Goal: Information Seeking & Learning: Learn about a topic

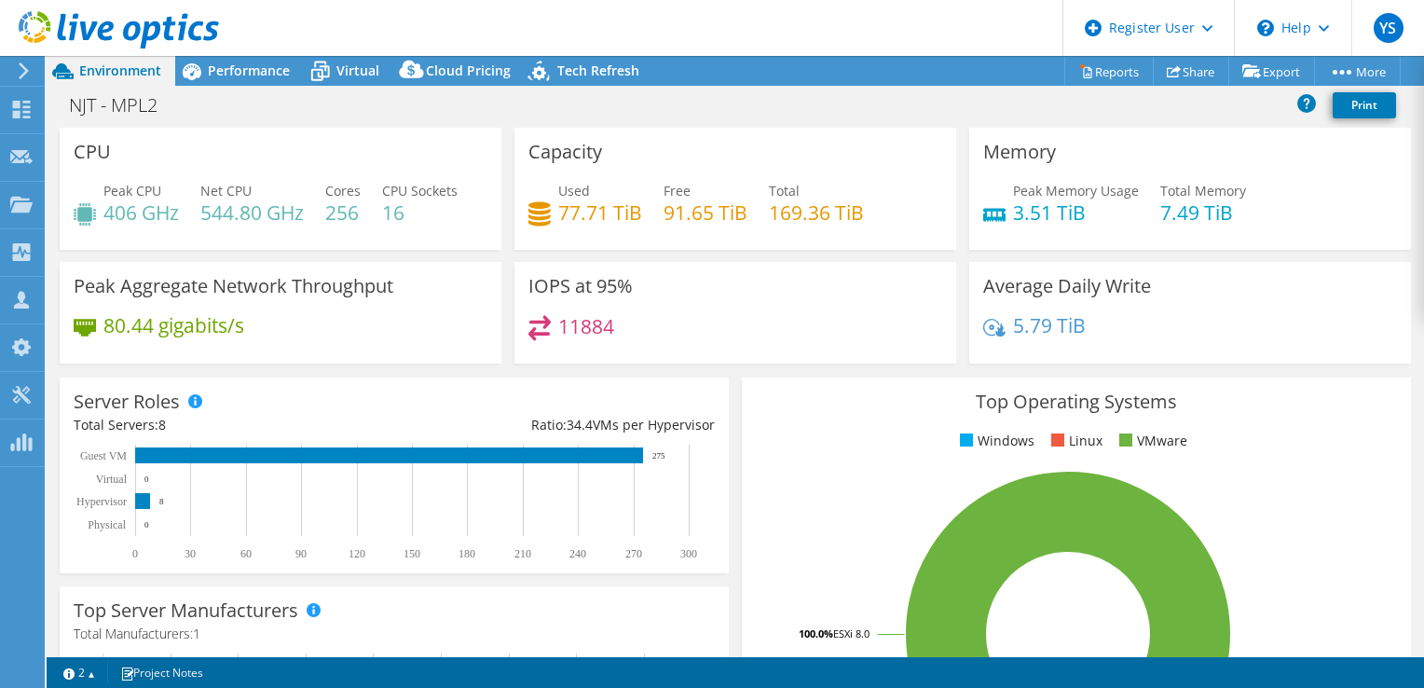
select select "USD"
click at [234, 75] on span "Performance" at bounding box center [249, 71] width 82 height 18
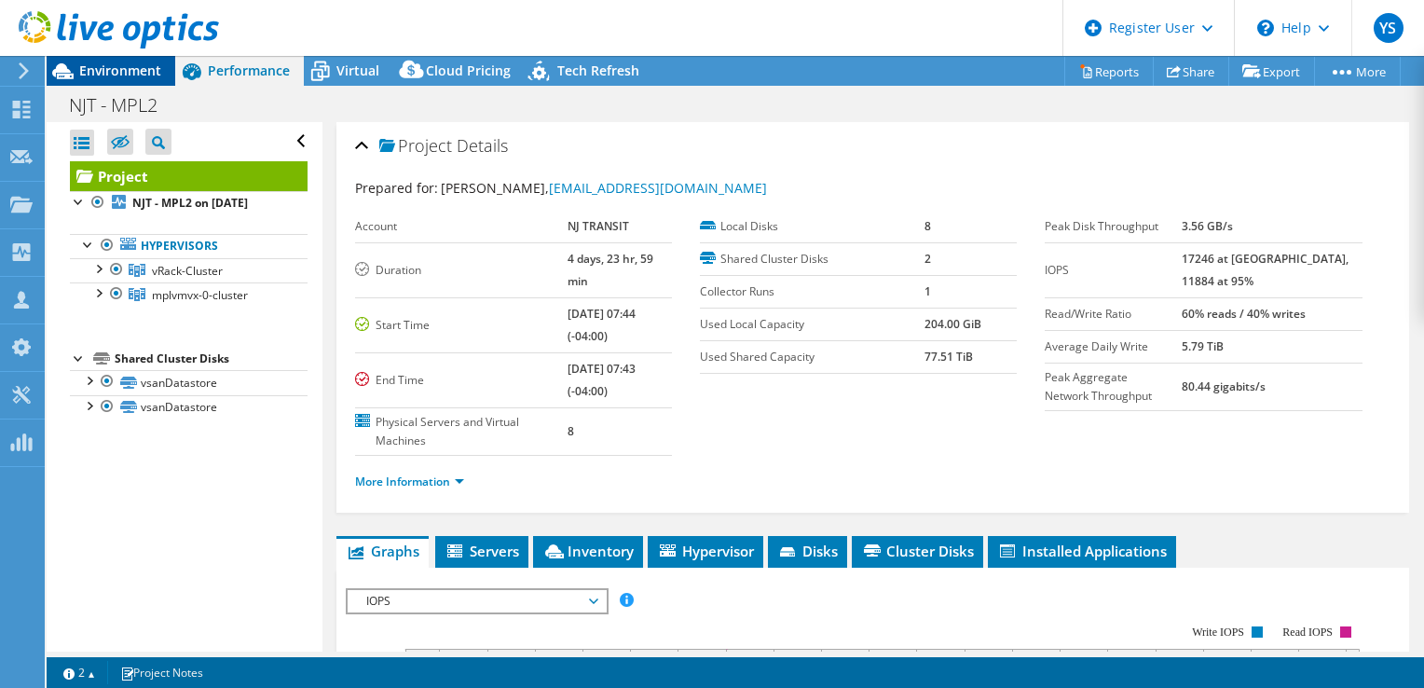
click at [159, 71] on span "Environment" at bounding box center [120, 71] width 82 height 18
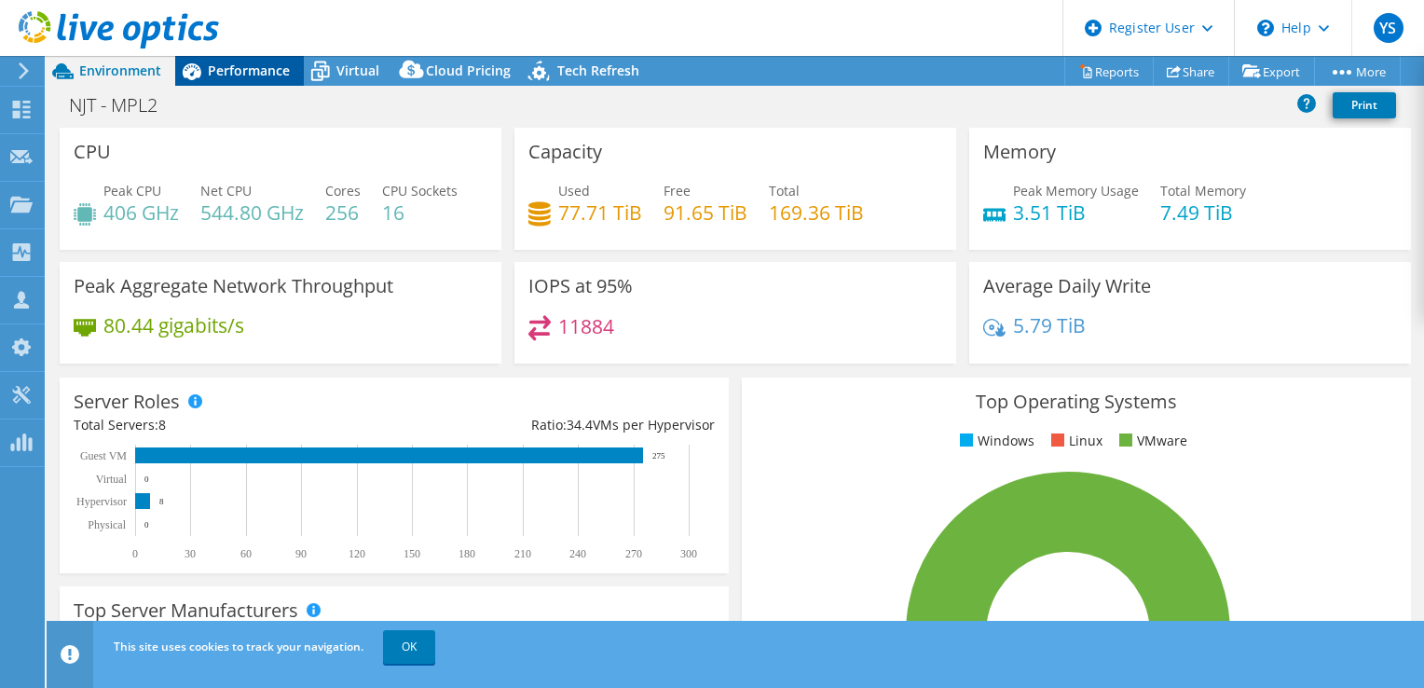
click at [229, 82] on div "Performance" at bounding box center [239, 71] width 129 height 30
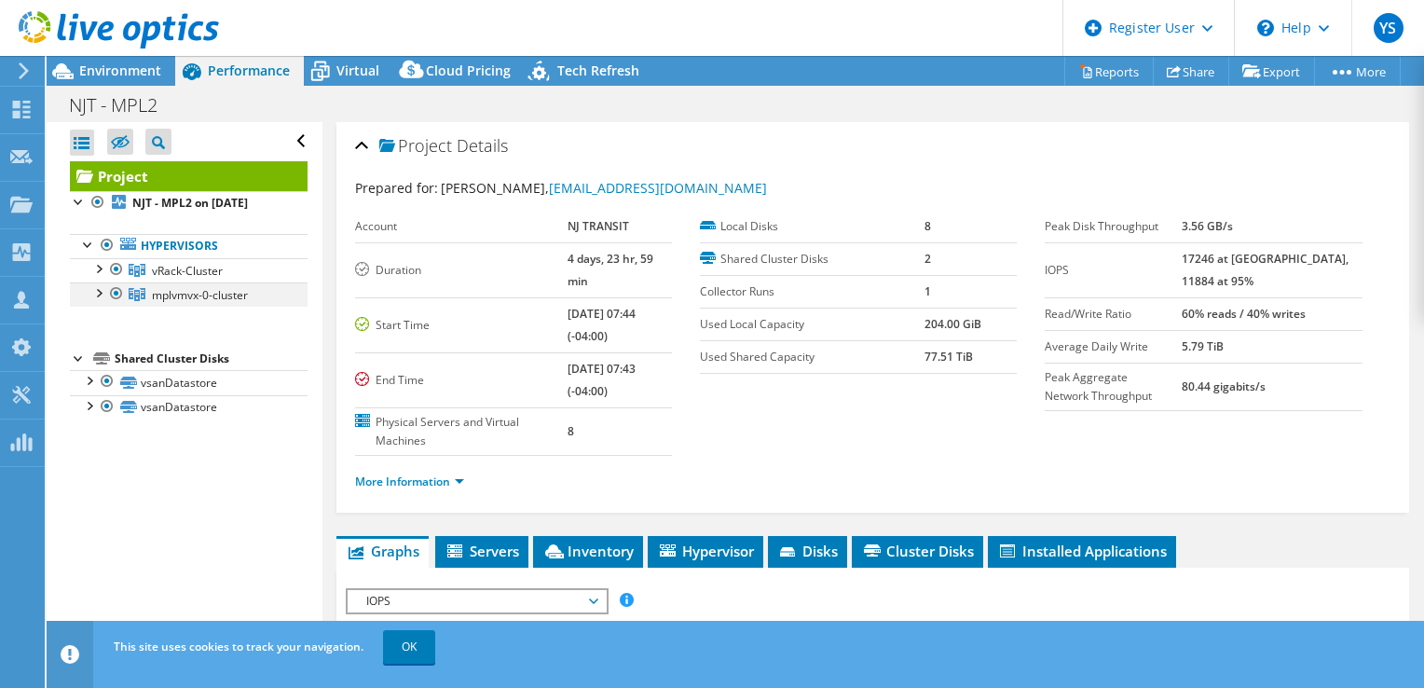
click at [101, 298] on div at bounding box center [98, 291] width 19 height 19
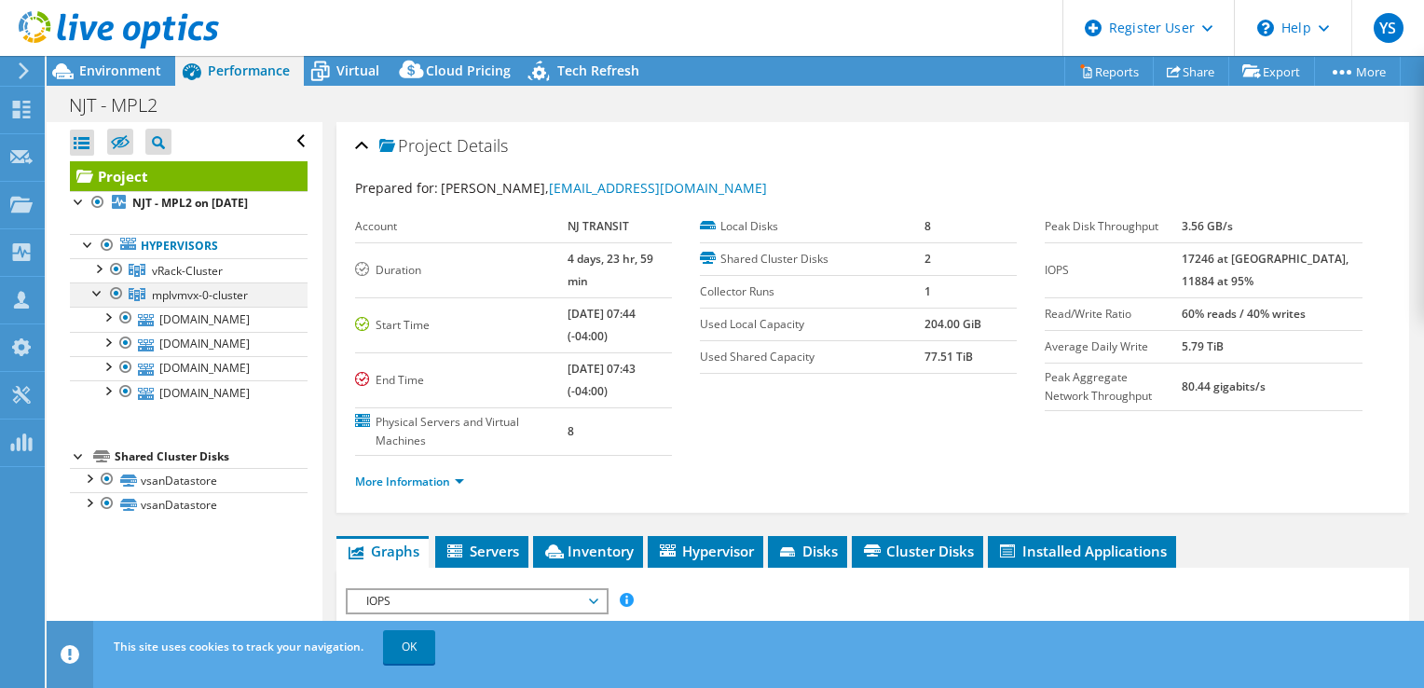
click at [101, 298] on div at bounding box center [98, 291] width 19 height 19
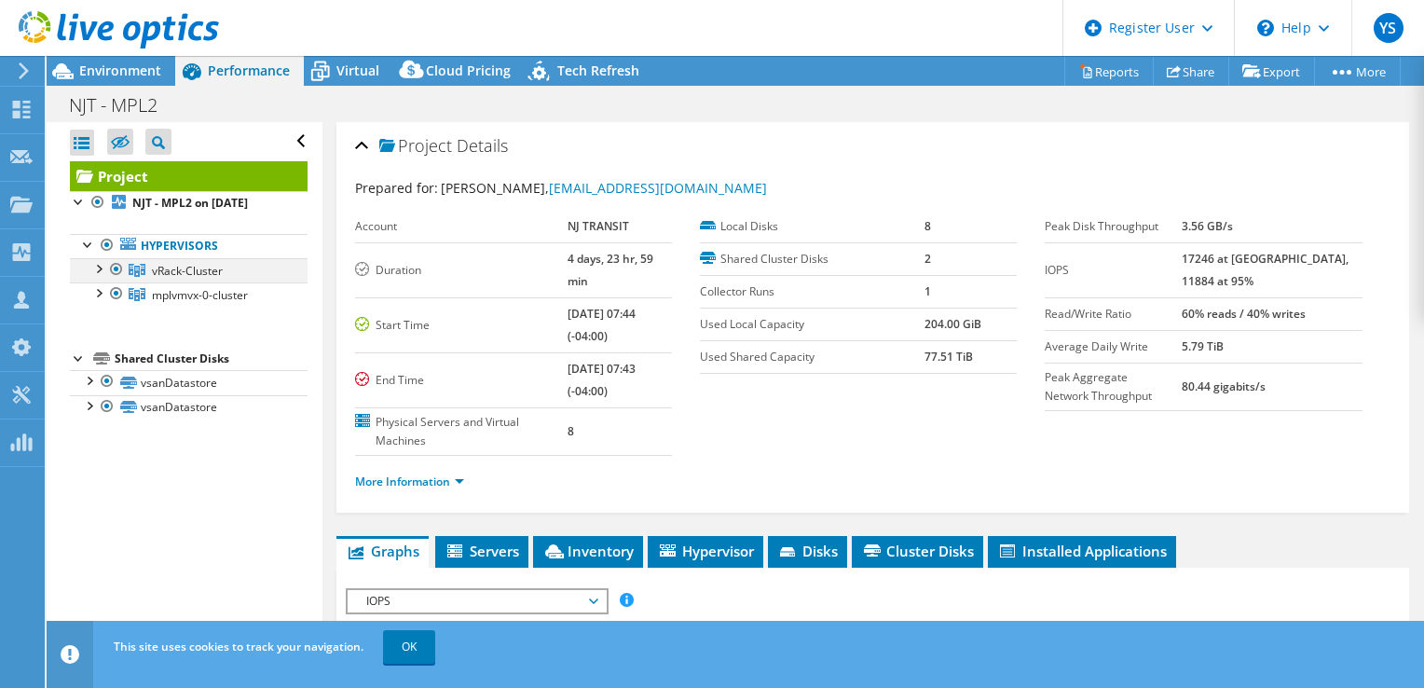
click at [99, 265] on div at bounding box center [98, 267] width 19 height 19
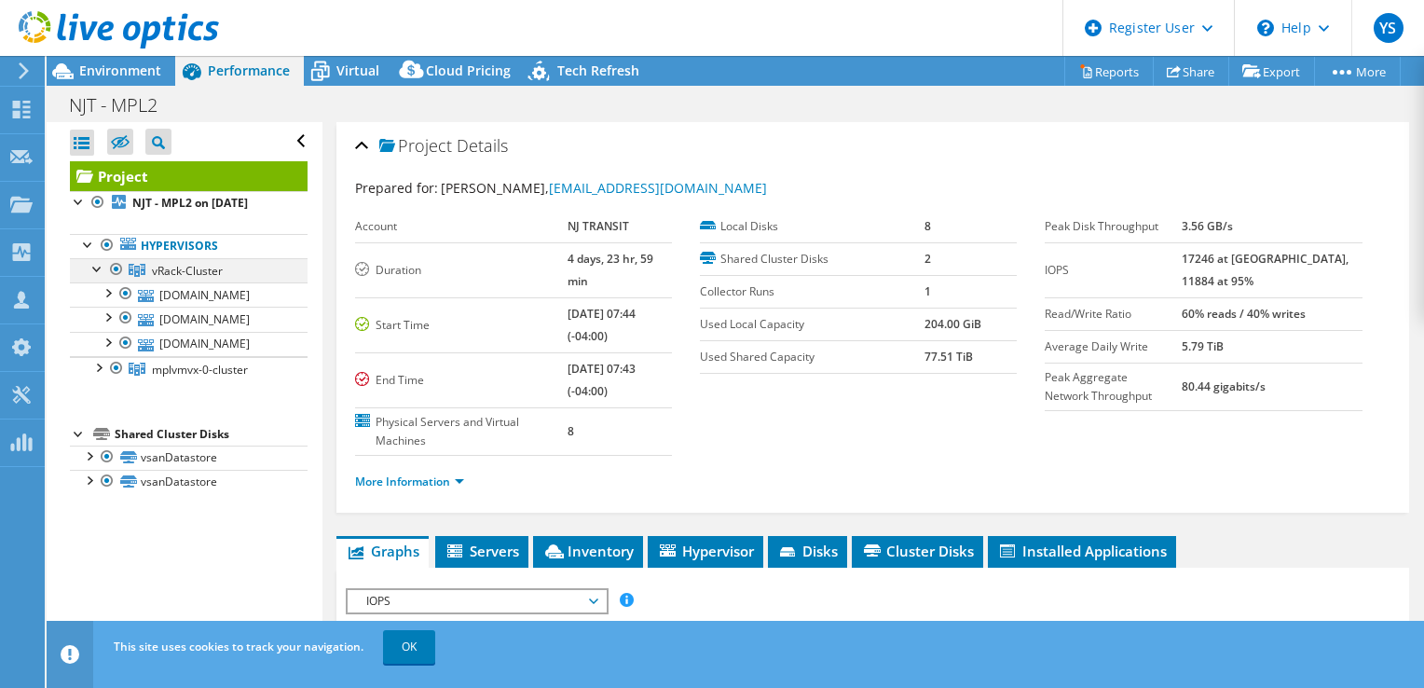
click at [98, 269] on div at bounding box center [98, 267] width 19 height 19
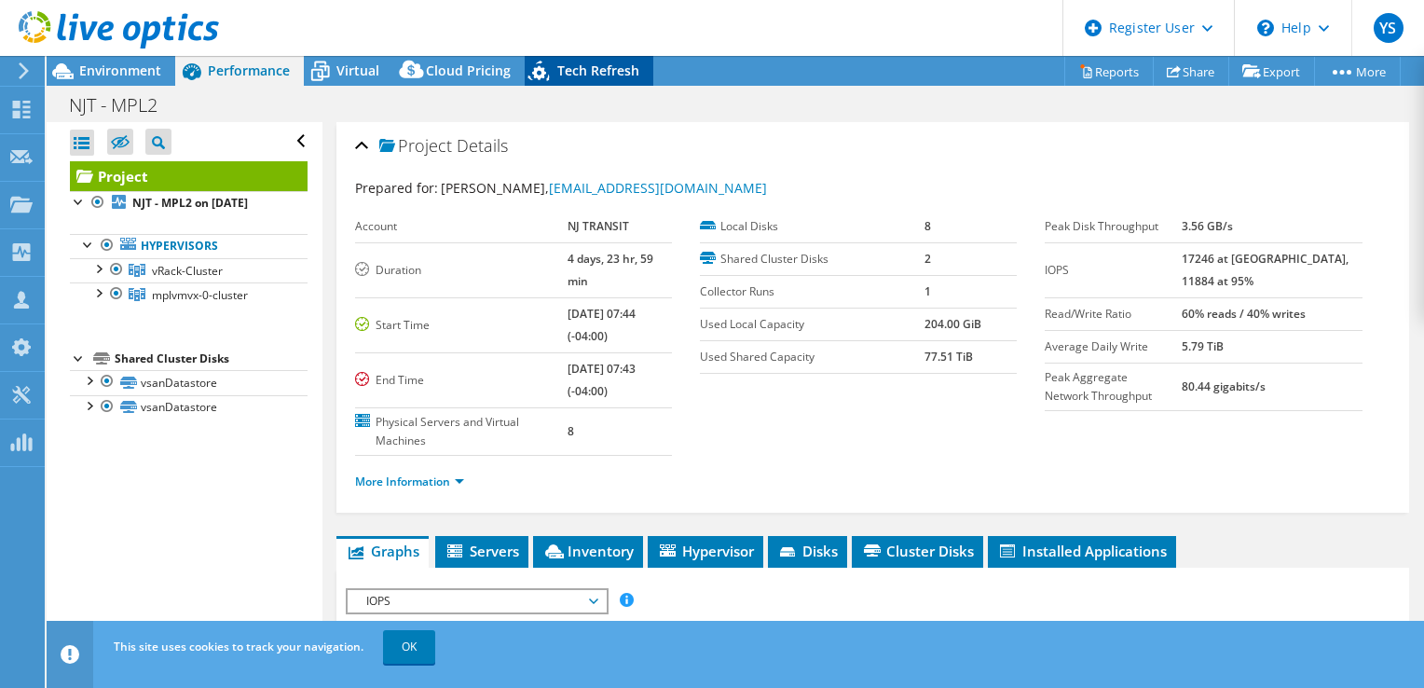
click at [623, 79] on div "Tech Refresh" at bounding box center [589, 71] width 129 height 30
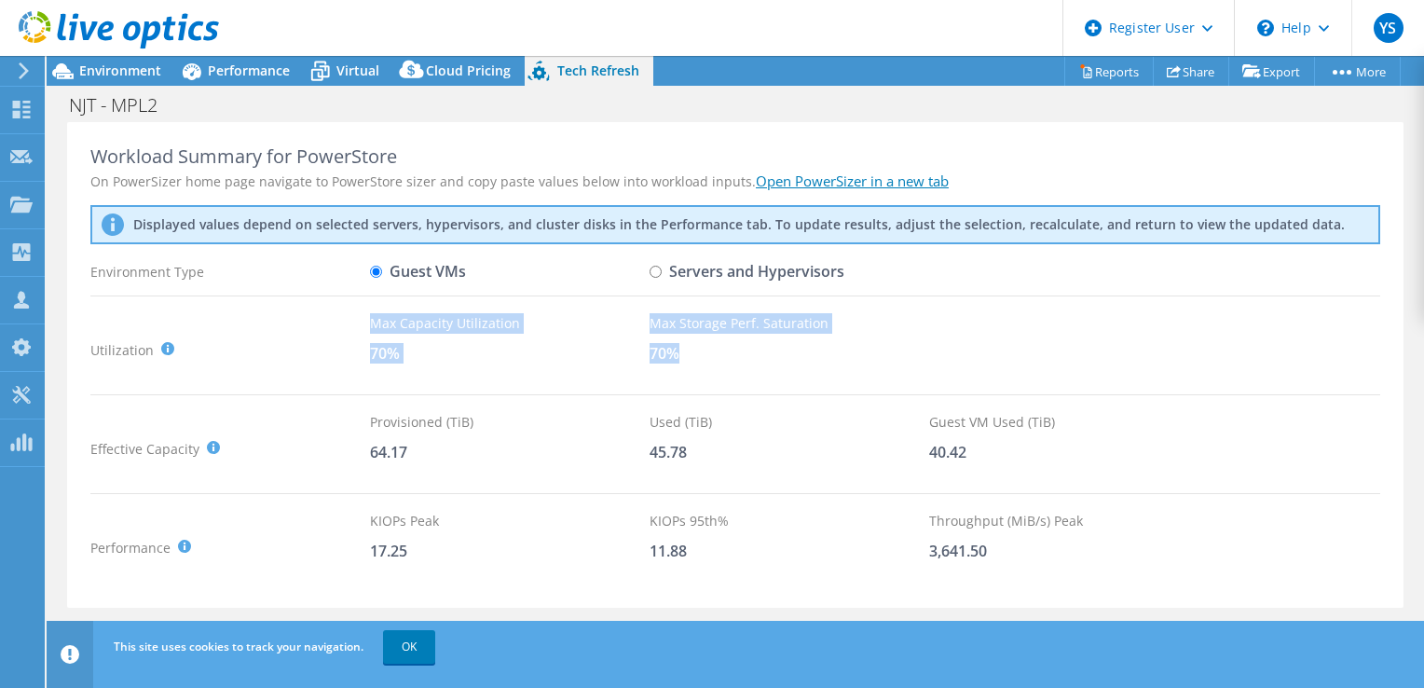
drag, startPoint x: 362, startPoint y: 355, endPoint x: 679, endPoint y: 354, distance: 317.8
click at [679, 354] on div "Utilization It is generally recommended to leave around a 30% buffer for storag…" at bounding box center [735, 350] width 1290 height 74
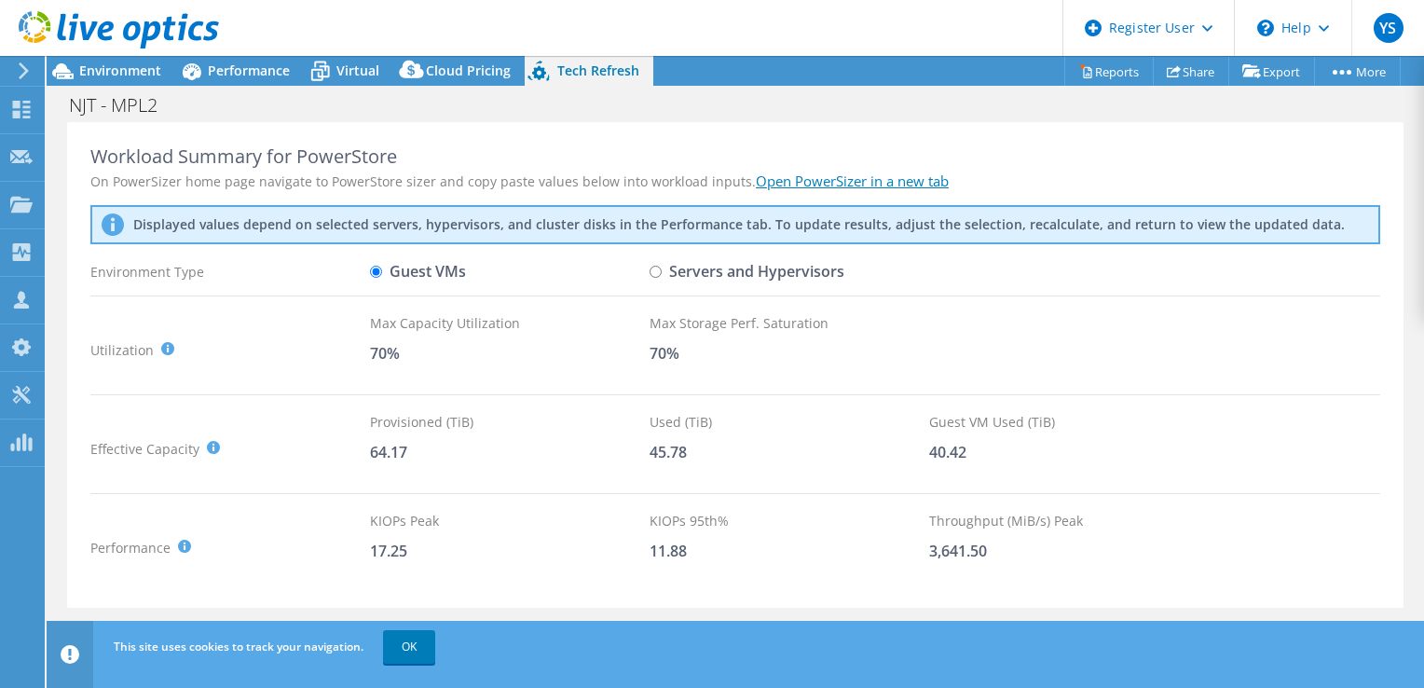
drag, startPoint x: 679, startPoint y: 354, endPoint x: 593, endPoint y: 391, distance: 94.4
click at [593, 391] on div "Workload Summary for PowerStore On PowerSizer home page navigate to PowerStore …" at bounding box center [735, 365] width 1337 height 487
drag, startPoint x: 363, startPoint y: 450, endPoint x: 702, endPoint y: 454, distance: 338.3
click at [701, 454] on div "Effective Capacity Provisioned (TiB) : Total virtual disk size of all VMs on se…" at bounding box center [735, 449] width 1290 height 74
drag, startPoint x: 930, startPoint y: 457, endPoint x: 995, endPoint y: 462, distance: 65.5
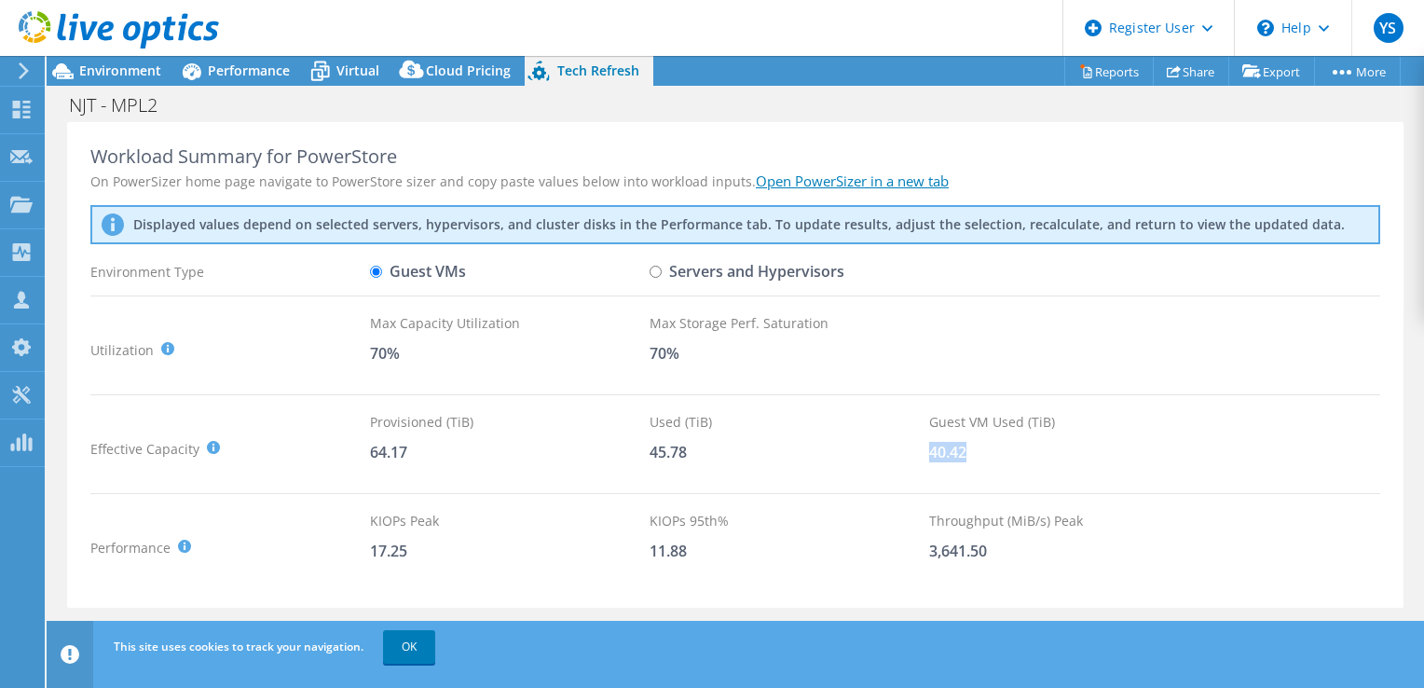
click at [995, 462] on div "Guest VM Used (TiB) 40.42" at bounding box center [1069, 449] width 280 height 74
drag, startPoint x: 995, startPoint y: 462, endPoint x: 988, endPoint y: 574, distance: 112.1
click at [975, 584] on div "Workload Summary for PowerStore On PowerSizer home page navigate to PowerStore …" at bounding box center [735, 365] width 1337 height 487
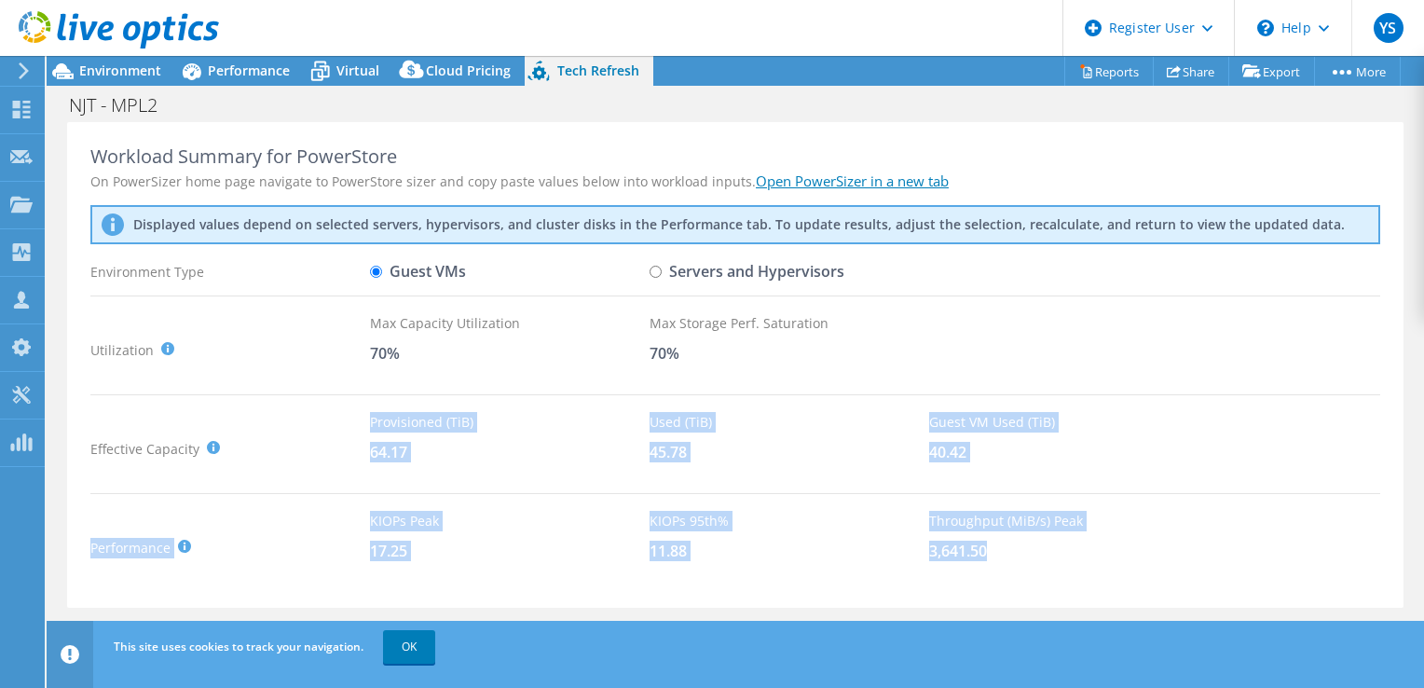
drag, startPoint x: 993, startPoint y: 547, endPoint x: 283, endPoint y: 375, distance: 729.9
click at [287, 384] on div "Workload Summary for PowerStore On PowerSizer home page navigate to PowerStore …" at bounding box center [735, 365] width 1337 height 487
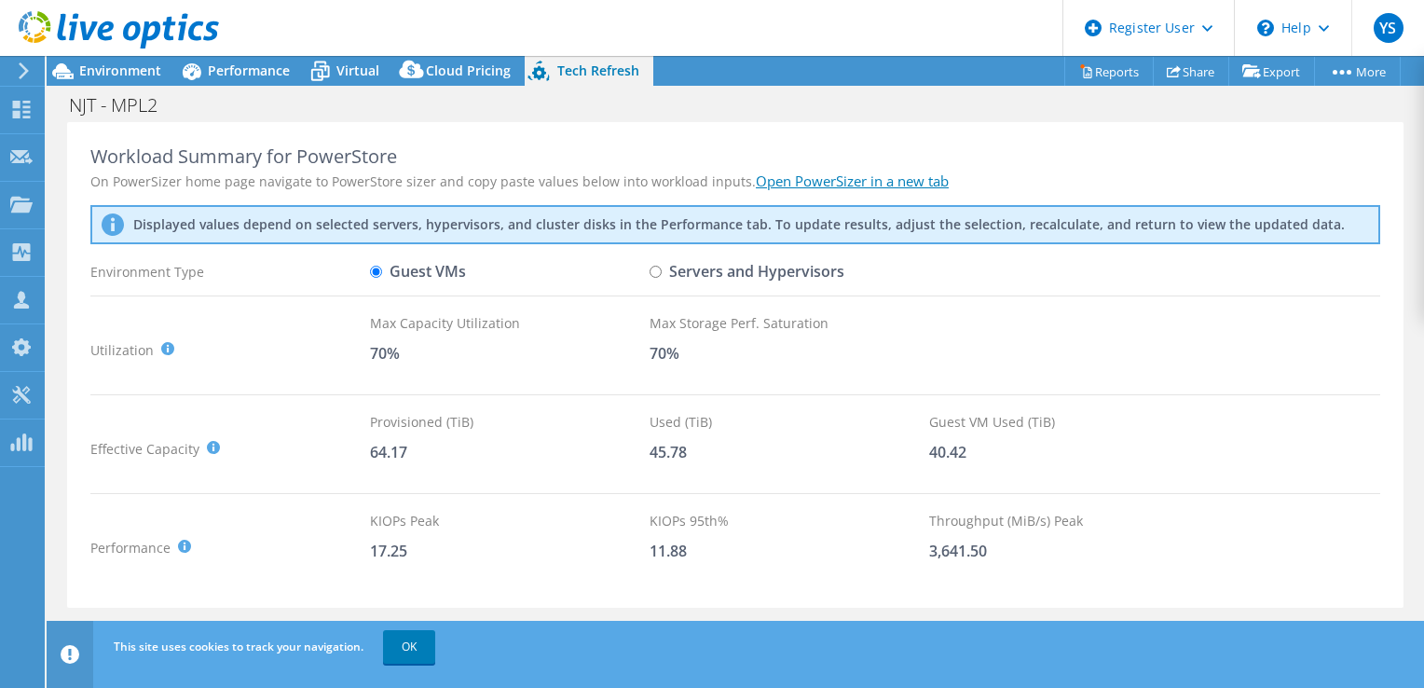
drag, startPoint x: 283, startPoint y: 375, endPoint x: 391, endPoint y: 149, distance: 250.1
click at [391, 146] on div "Workload Summary for PowerStore" at bounding box center [735, 156] width 1290 height 22
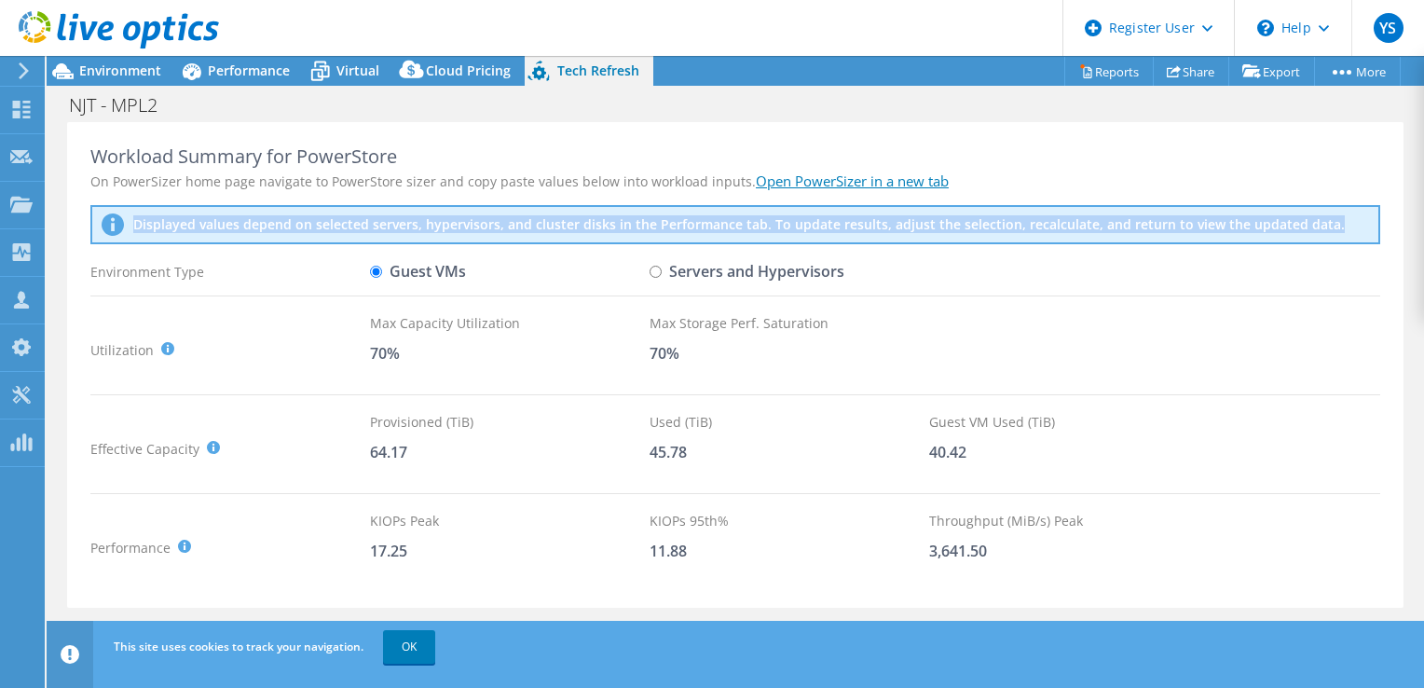
drag, startPoint x: 134, startPoint y: 229, endPoint x: 1331, endPoint y: 223, distance: 1196.7
click at [1331, 223] on div "Displayed values depend on selected servers, hypervisors, and cluster disks in …" at bounding box center [735, 224] width 1290 height 39
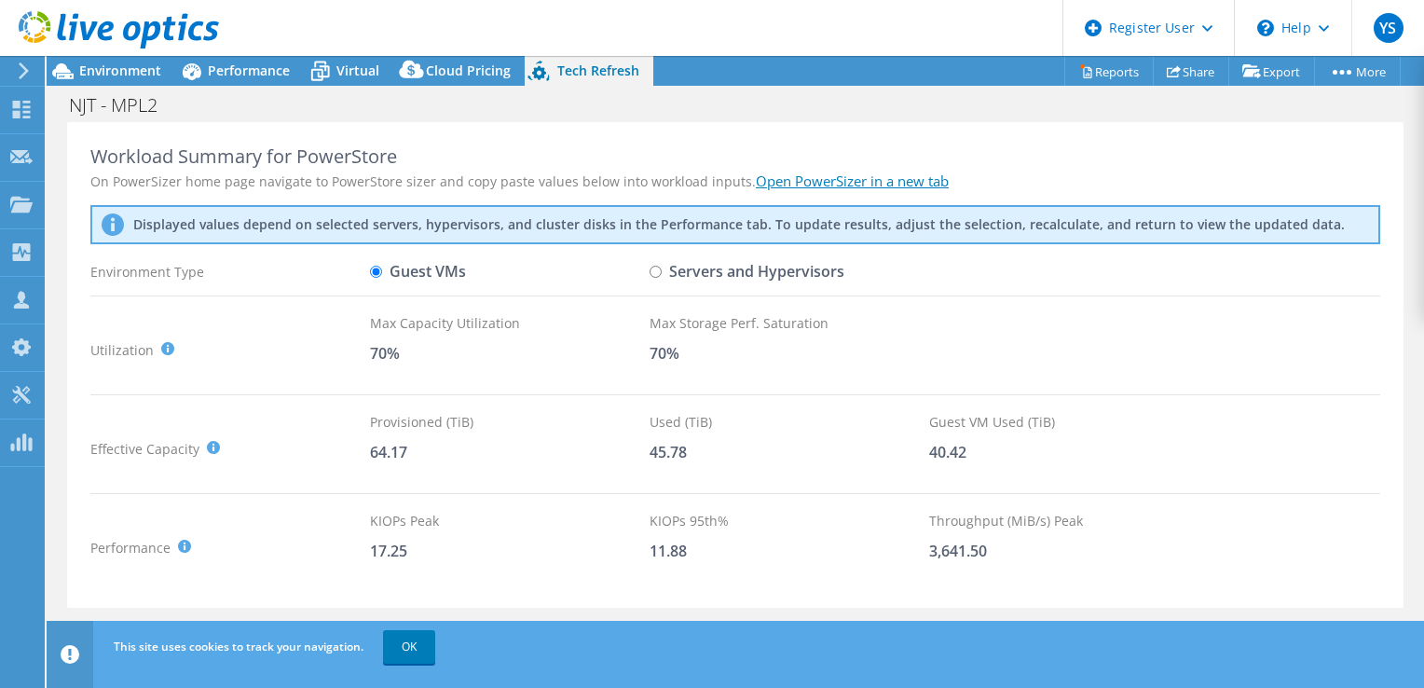
drag, startPoint x: 1331, startPoint y: 223, endPoint x: 1209, endPoint y: 157, distance: 138.9
click at [1209, 157] on div "Workload Summary for PowerStore" at bounding box center [735, 156] width 1290 height 22
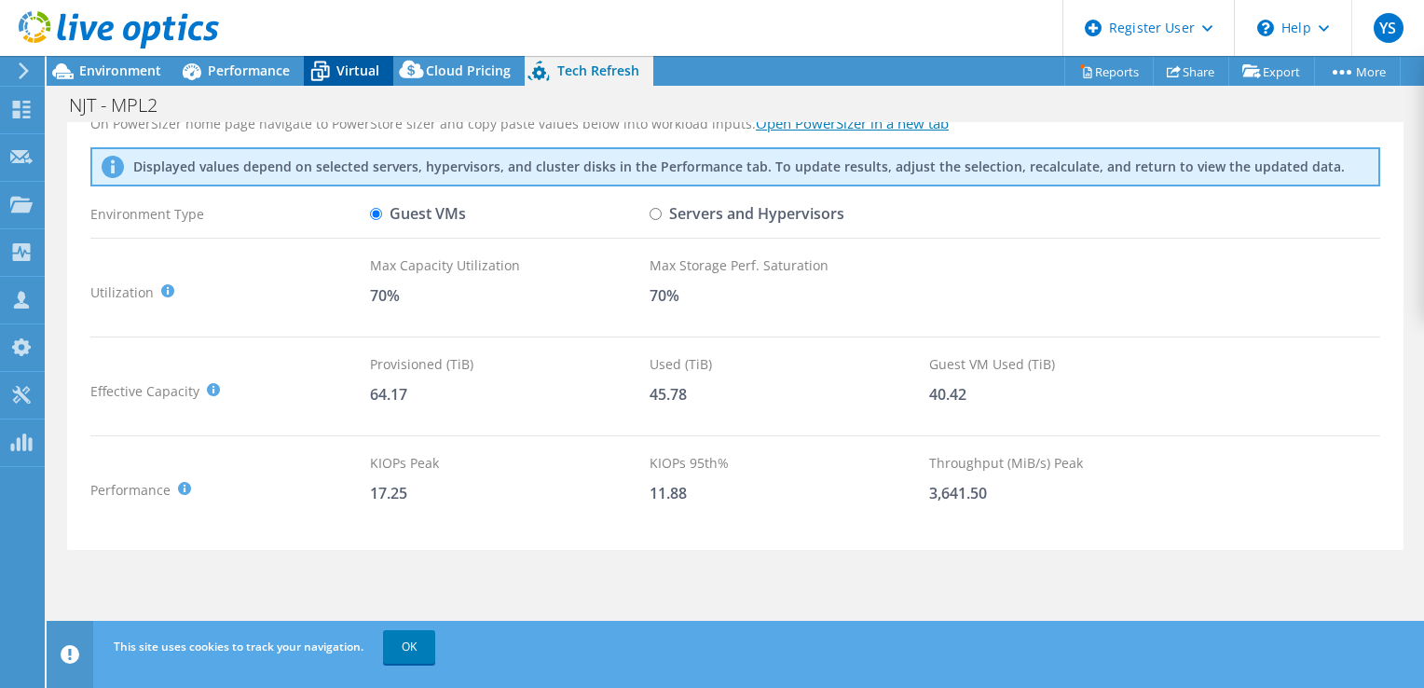
click at [380, 78] on div "Virtual" at bounding box center [348, 71] width 89 height 30
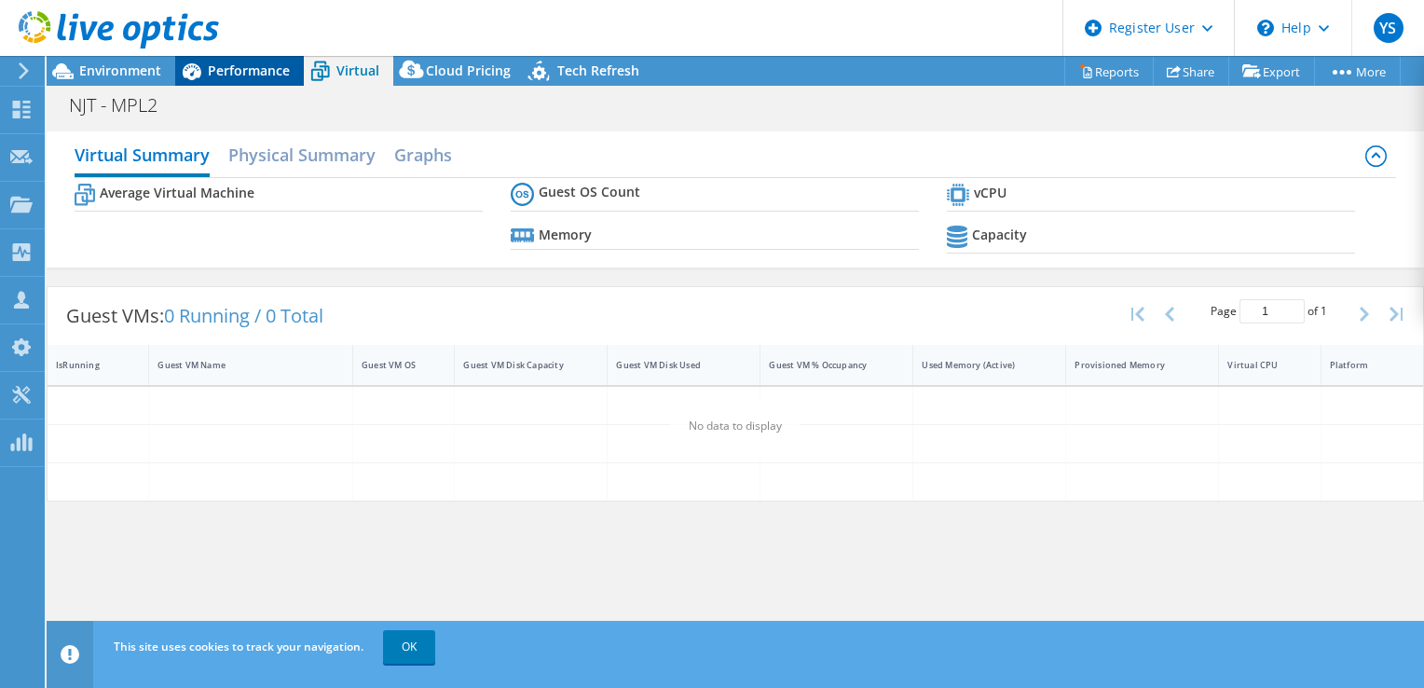
click at [235, 69] on span "Performance" at bounding box center [249, 71] width 82 height 18
